Goal: Task Accomplishment & Management: Complete application form

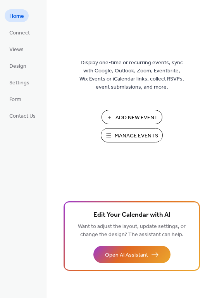
click at [128, 137] on span "Manage Events" at bounding box center [136, 136] width 43 height 8
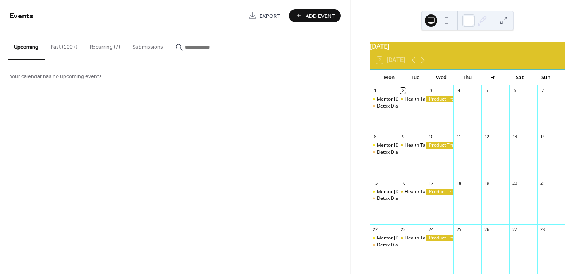
click at [102, 47] on button "Recurring (7)" at bounding box center [105, 45] width 43 height 28
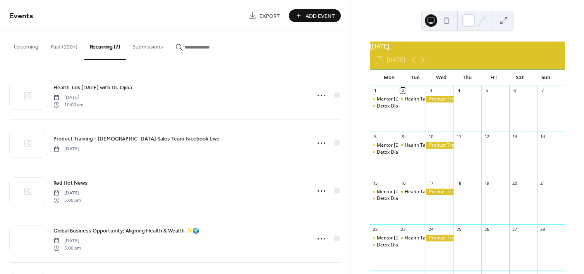
scroll to position [143, 0]
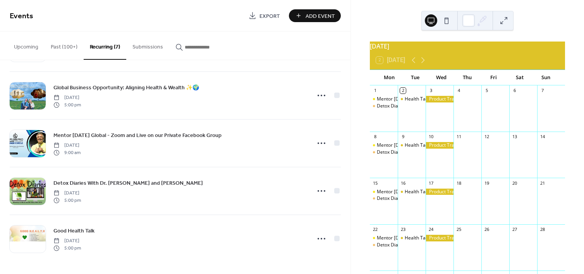
click at [311, 16] on span "Add Event" at bounding box center [320, 16] width 29 height 8
